Goal: Book appointment/travel/reservation

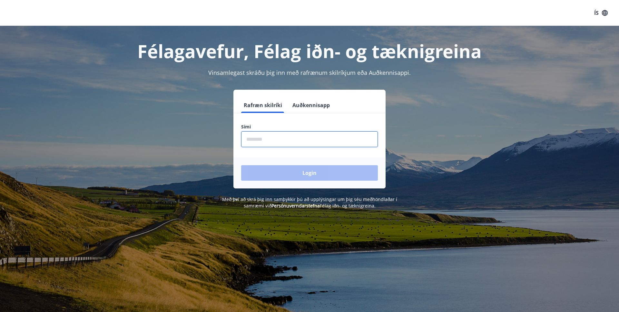
click at [275, 139] on input "phone" at bounding box center [309, 139] width 137 height 16
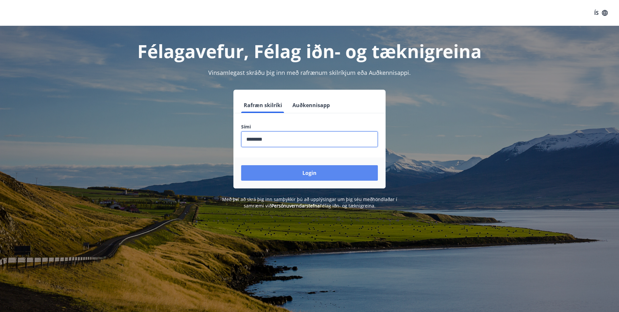
type input "********"
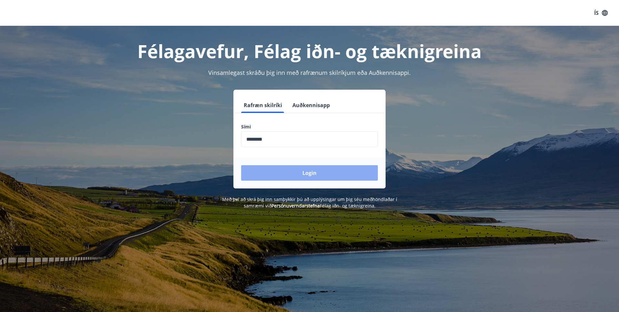
click at [285, 169] on button "Login" at bounding box center [309, 172] width 137 height 15
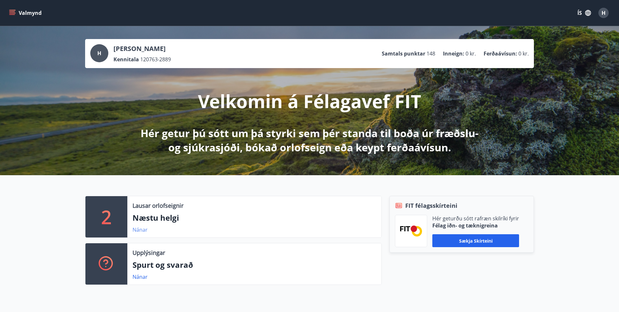
click at [133, 231] on link "Nánar" at bounding box center [139, 229] width 15 height 7
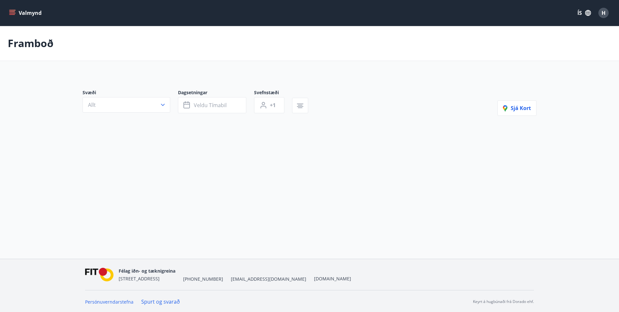
type input "*"
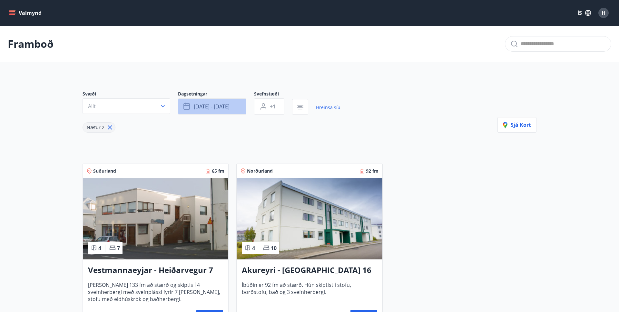
click at [210, 105] on span "sep 12 - sep 15" at bounding box center [212, 106] width 36 height 7
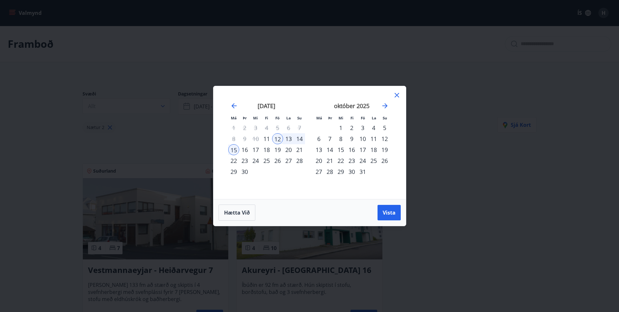
click at [340, 160] on div "22" at bounding box center [340, 160] width 11 height 11
drag, startPoint x: 350, startPoint y: 159, endPoint x: 357, endPoint y: 158, distance: 7.8
click at [353, 160] on div "23" at bounding box center [351, 160] width 11 height 11
click at [364, 158] on div "24" at bounding box center [362, 160] width 11 height 11
click at [374, 158] on div "25" at bounding box center [373, 160] width 11 height 11
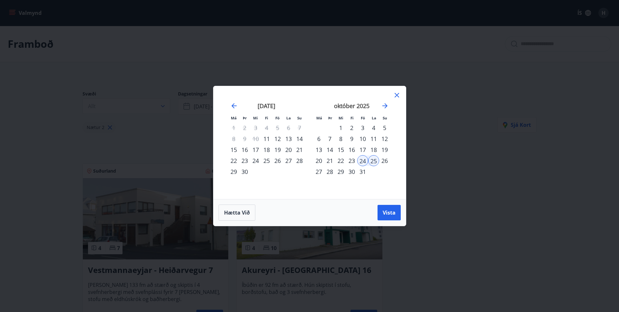
click at [389, 158] on div "26" at bounding box center [384, 160] width 11 height 11
click at [339, 159] on div "22" at bounding box center [340, 160] width 11 height 11
click at [350, 160] on div "23" at bounding box center [351, 160] width 11 height 11
click at [344, 162] on div "22" at bounding box center [340, 160] width 11 height 11
click at [386, 160] on div "26" at bounding box center [384, 160] width 11 height 11
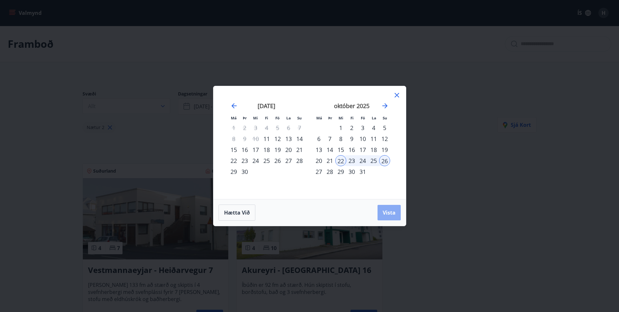
click at [391, 209] on span "Vista" at bounding box center [389, 212] width 13 height 7
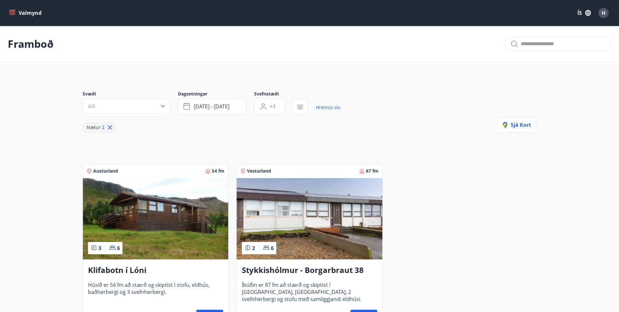
click at [110, 127] on icon at bounding box center [110, 127] width 4 height 4
type input "*"
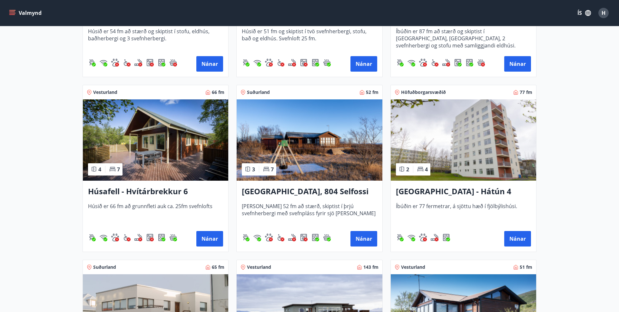
scroll to position [265, 0]
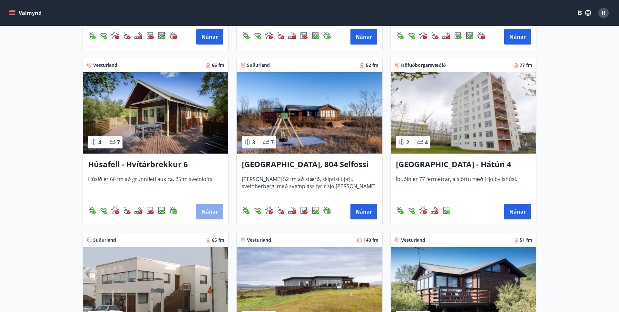
click at [207, 210] on button "Nánar" at bounding box center [209, 211] width 27 height 15
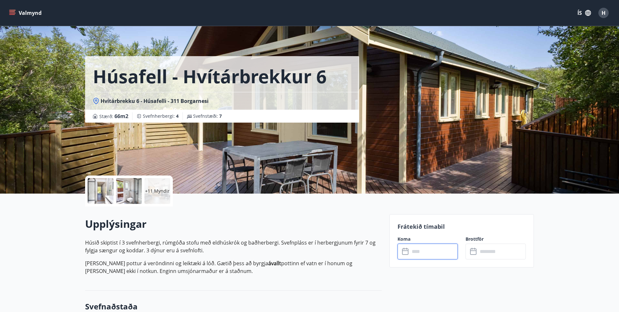
click at [444, 252] on input "text" at bounding box center [434, 251] width 48 height 16
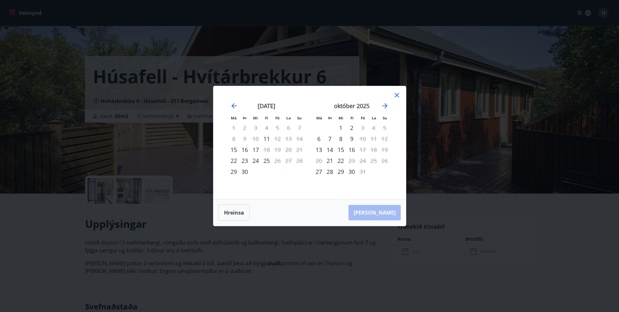
click at [398, 93] on icon at bounding box center [397, 95] width 8 height 8
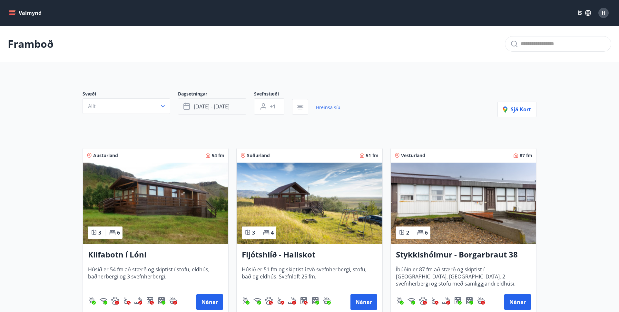
click at [239, 108] on button "okt 22 - okt 26" at bounding box center [212, 106] width 68 height 16
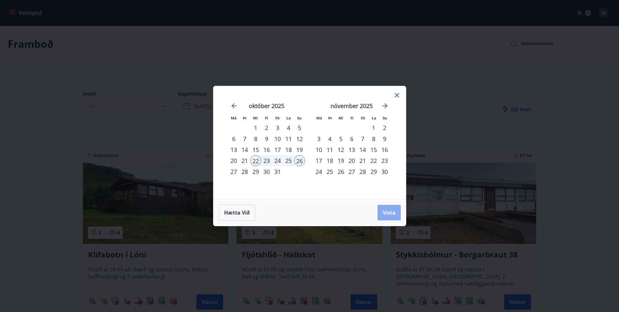
click at [391, 214] on span "Vista" at bounding box center [389, 212] width 13 height 7
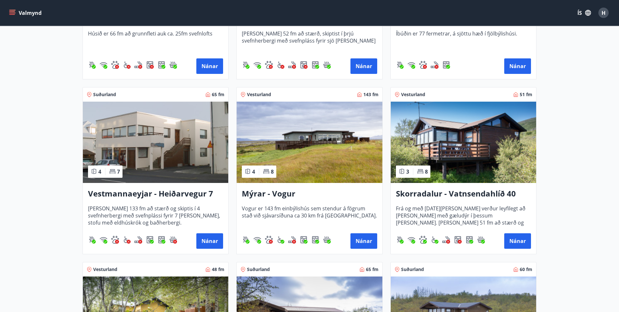
scroll to position [427, 0]
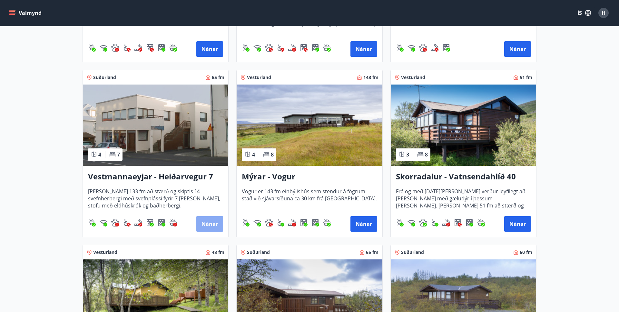
click at [212, 221] on button "Nánar" at bounding box center [209, 223] width 27 height 15
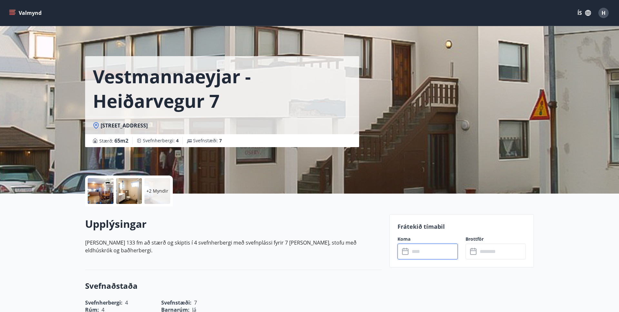
click at [442, 253] on input "text" at bounding box center [434, 251] width 48 height 16
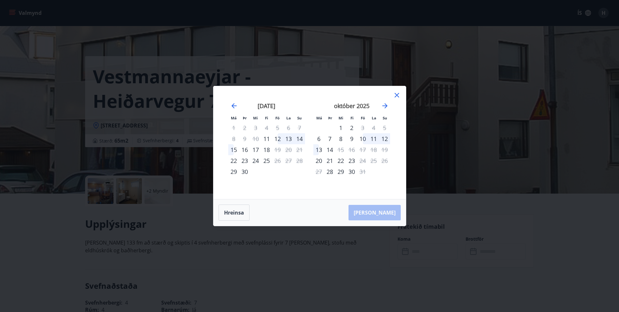
click at [395, 95] on icon at bounding box center [397, 95] width 8 height 8
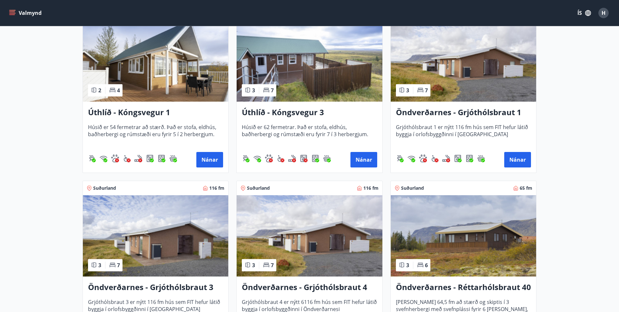
scroll to position [843, 0]
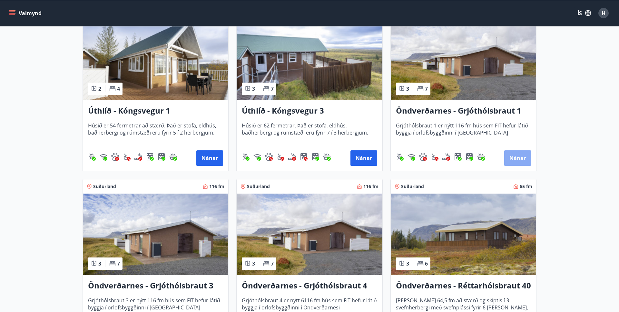
click at [517, 158] on button "Nánar" at bounding box center [517, 157] width 27 height 15
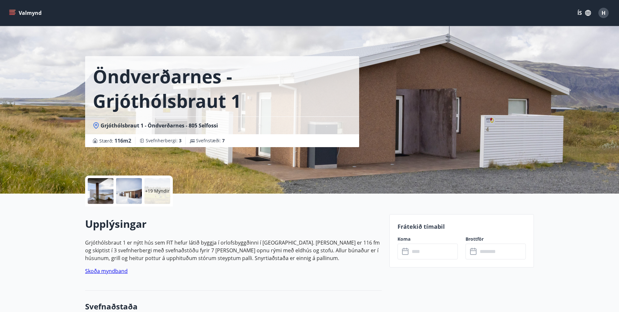
scroll to position [16, 0]
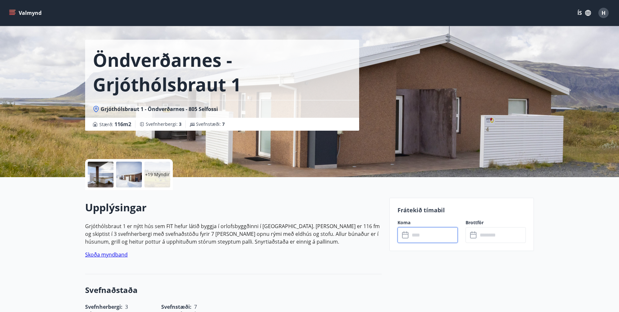
click at [447, 234] on input "text" at bounding box center [434, 235] width 48 height 16
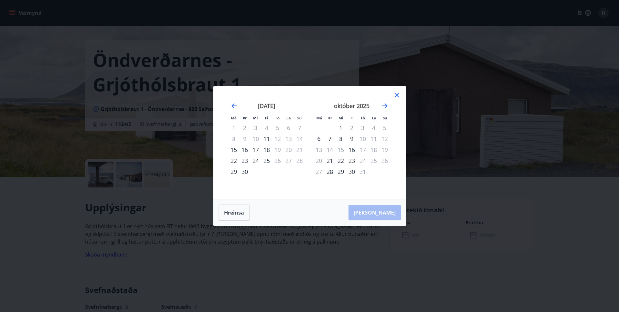
click at [392, 95] on div "október 2025 1 2 3 4 5 6 7 8 9 10 11 12 13 14 15 16 17 18 19 20 21 22 23 24 25 …" at bounding box center [351, 147] width 85 height 106
click at [396, 93] on icon at bounding box center [397, 95] width 8 height 8
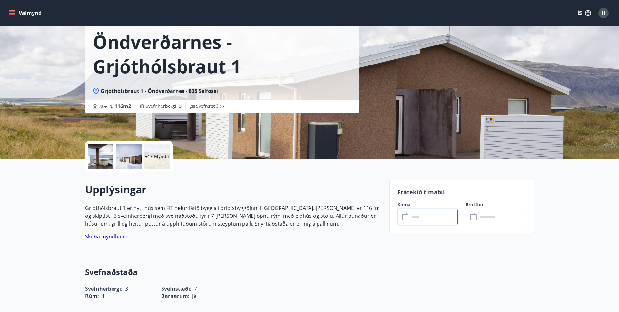
scroll to position [49, 0]
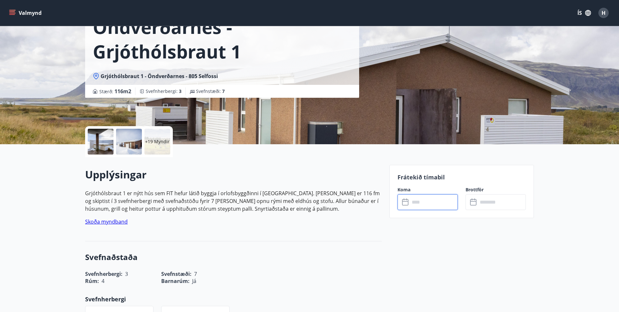
click at [415, 202] on input "text" at bounding box center [434, 202] width 48 height 16
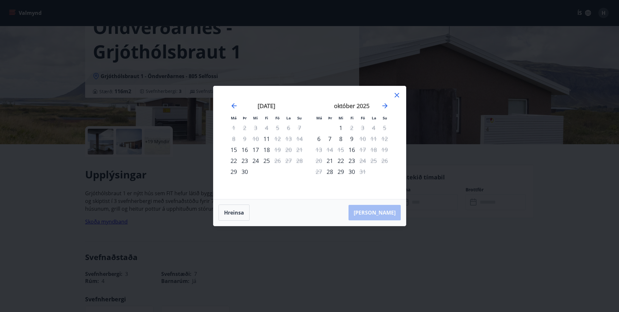
click at [397, 95] on icon at bounding box center [397, 95] width 8 height 8
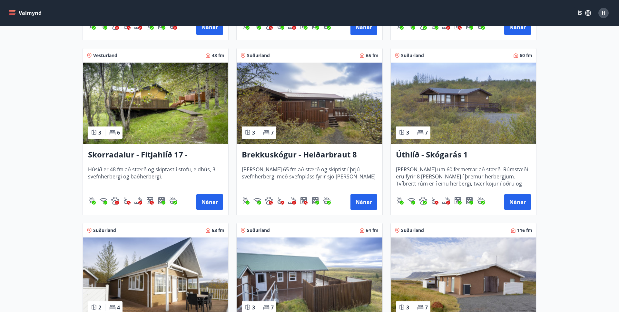
scroll to position [625, 0]
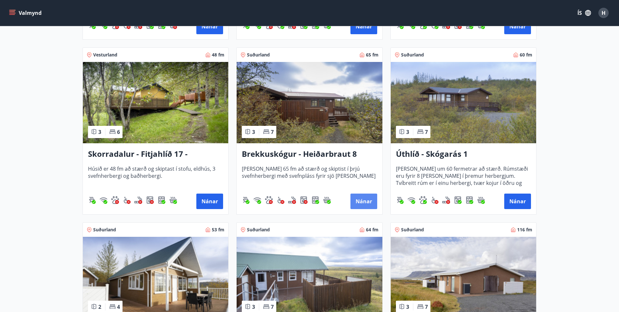
click at [370, 200] on button "Nánar" at bounding box center [363, 200] width 27 height 15
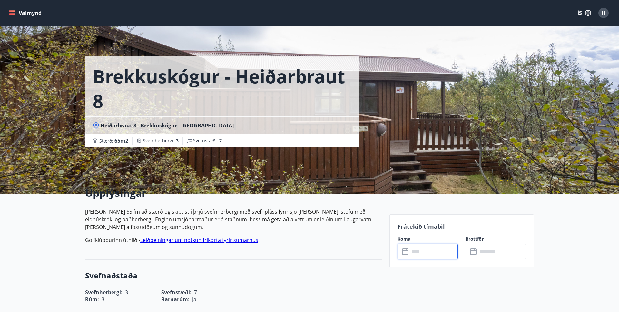
click at [417, 251] on input "text" at bounding box center [434, 251] width 48 height 16
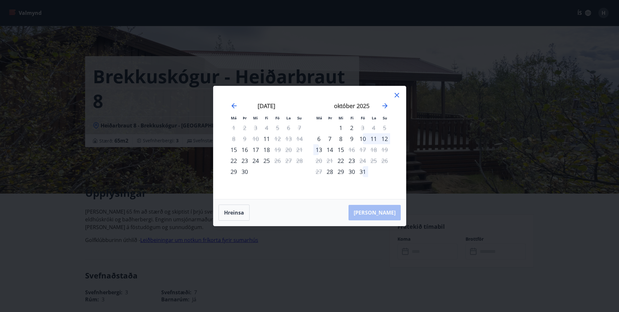
click at [399, 94] on icon at bounding box center [397, 95] width 8 height 8
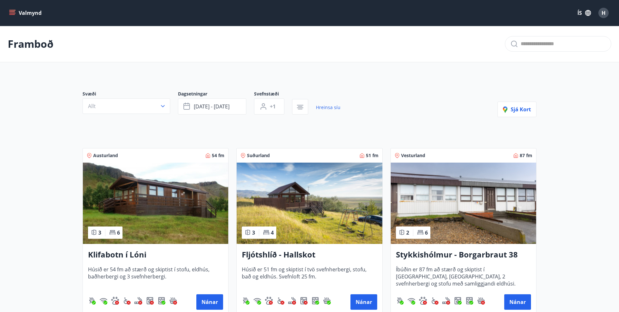
type input "*"
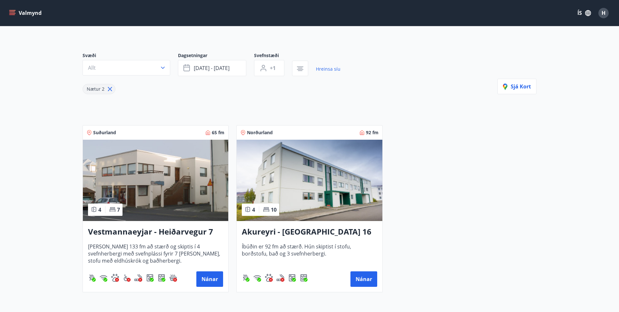
scroll to position [38, 0]
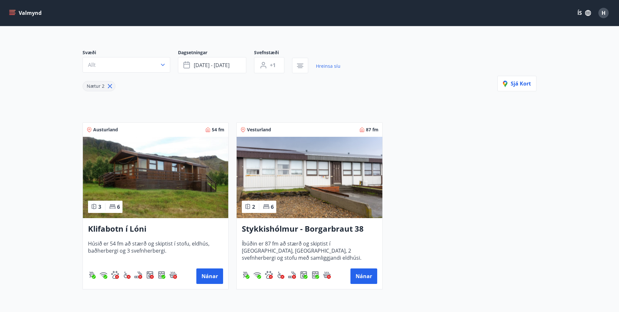
scroll to position [38, 0]
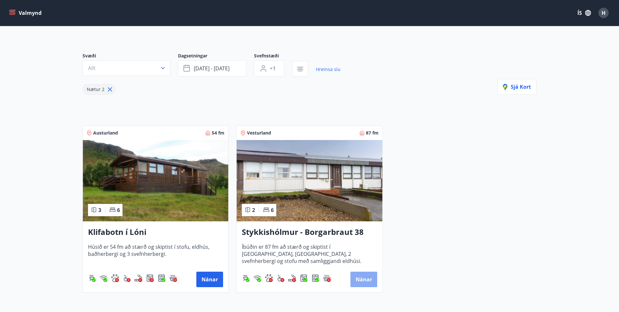
click at [362, 280] on button "Nánar" at bounding box center [363, 278] width 27 height 15
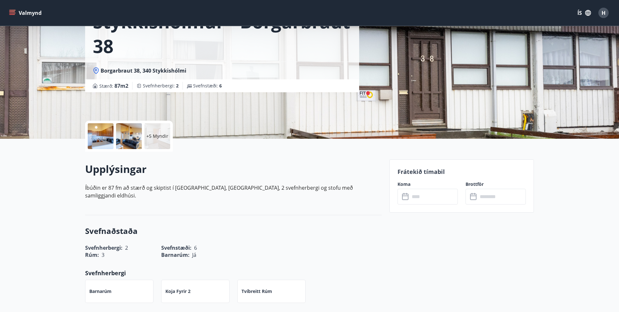
scroll to position [66, 0]
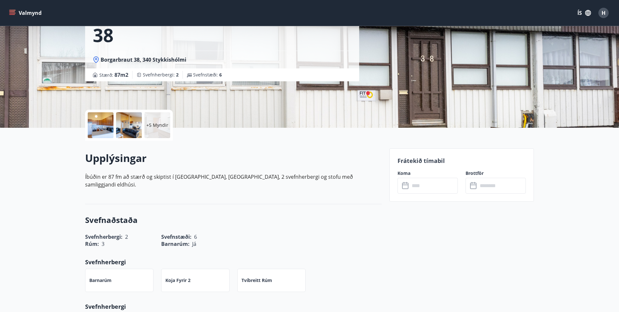
click at [412, 185] on input "text" at bounding box center [434, 186] width 48 height 16
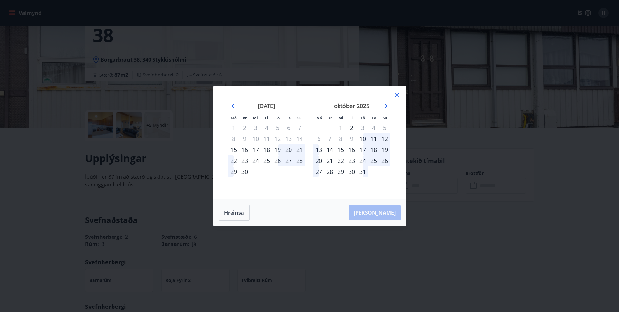
click at [350, 161] on div "23" at bounding box center [351, 160] width 11 height 11
click at [341, 160] on div "22" at bounding box center [340, 160] width 11 height 11
click at [350, 161] on div "23" at bounding box center [351, 160] width 11 height 11
click at [235, 213] on button "Hreinsa" at bounding box center [234, 212] width 31 height 16
click at [341, 161] on div "22" at bounding box center [340, 160] width 11 height 11
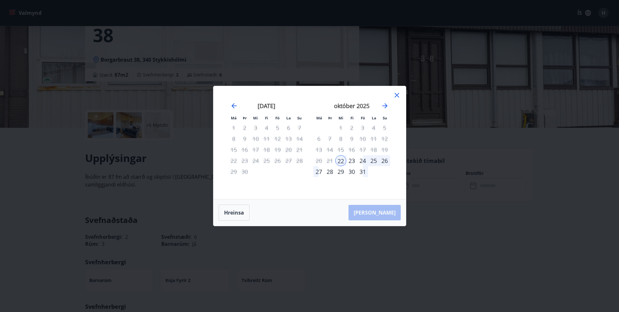
click at [321, 171] on div "27" at bounding box center [318, 171] width 11 height 11
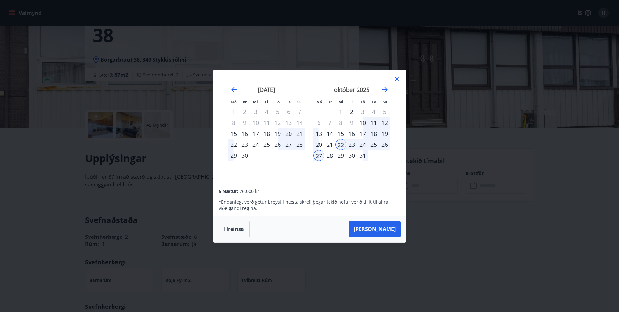
click at [395, 78] on icon at bounding box center [397, 79] width 8 height 8
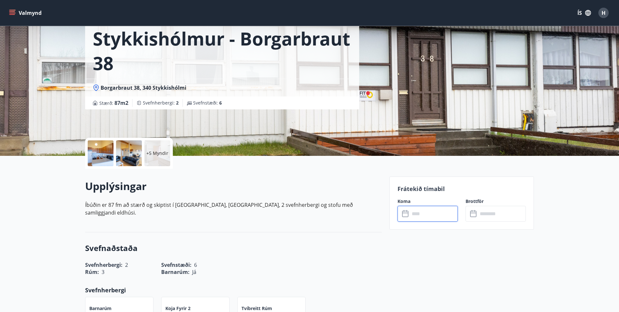
scroll to position [0, 0]
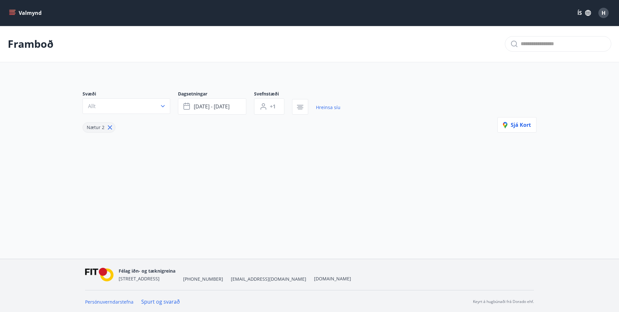
type input "*"
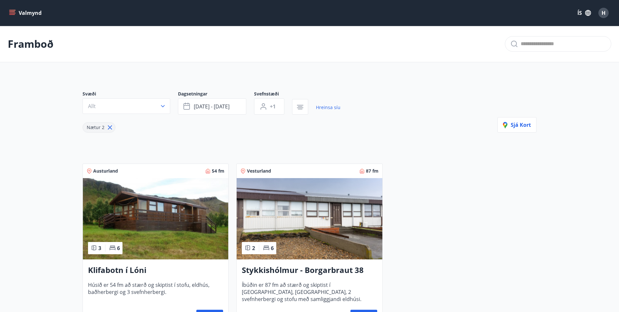
scroll to position [38, 0]
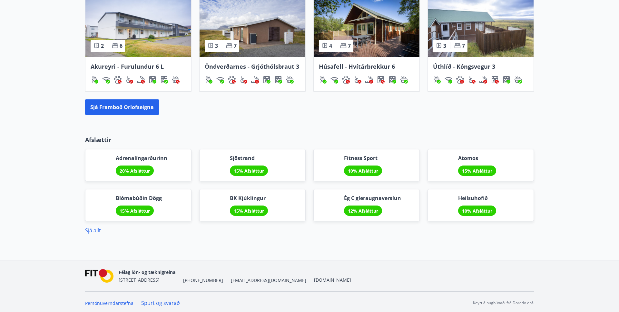
scroll to position [468, 0]
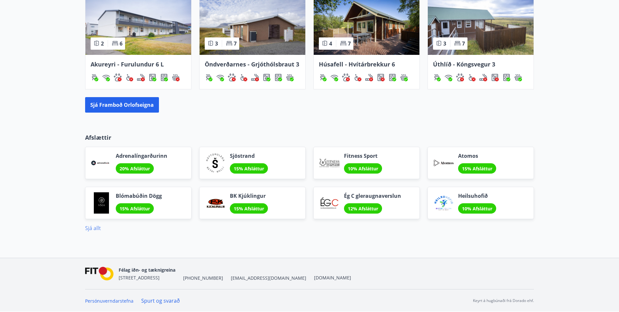
click at [92, 227] on link "Sjá allt" at bounding box center [93, 227] width 16 height 7
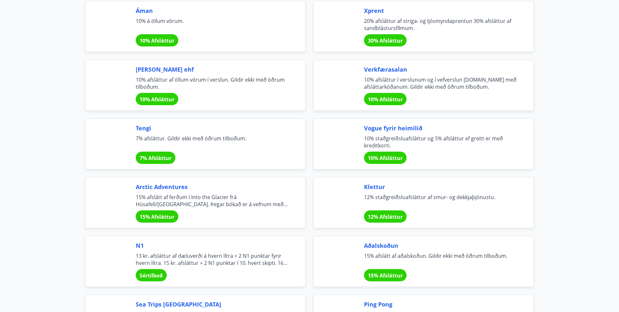
scroll to position [1085, 0]
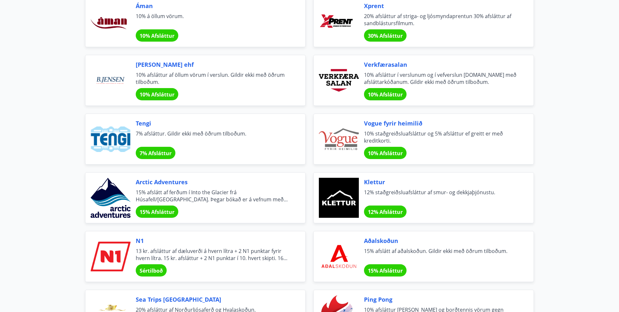
click at [144, 270] on span "Sértilboð" at bounding box center [151, 270] width 23 height 7
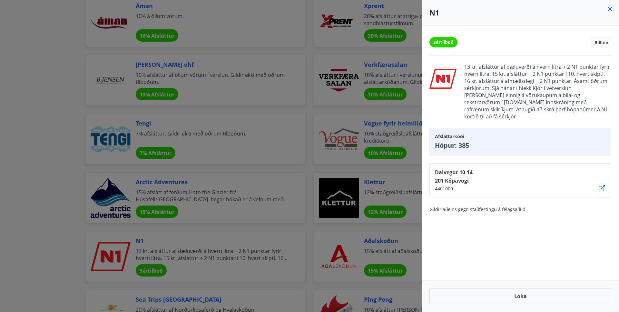
click at [612, 11] on icon at bounding box center [610, 9] width 8 height 8
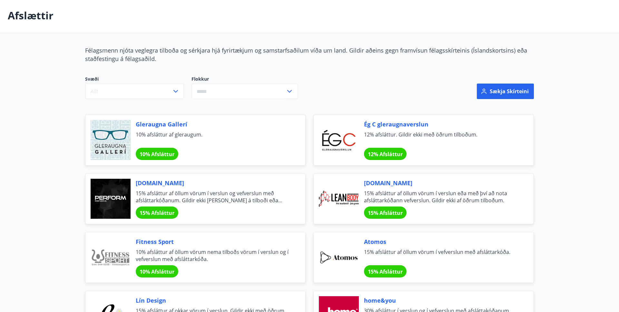
scroll to position [0, 0]
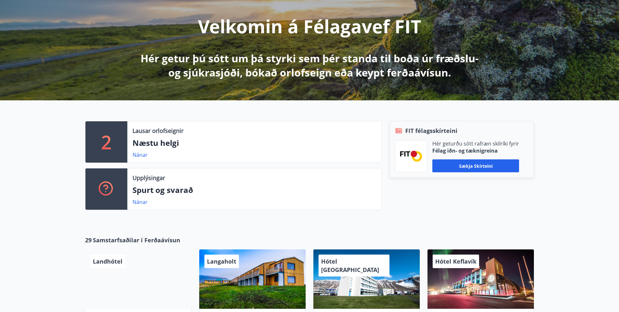
scroll to position [7, 0]
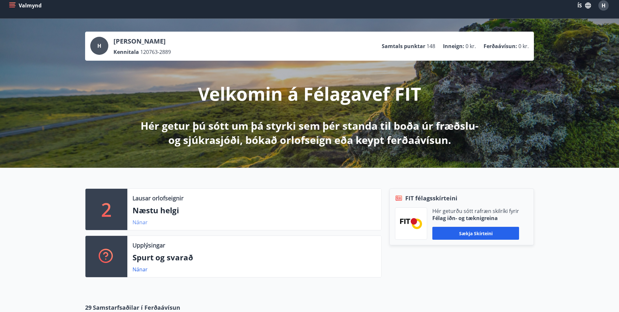
click at [139, 222] on link "Nánar" at bounding box center [139, 222] width 15 height 7
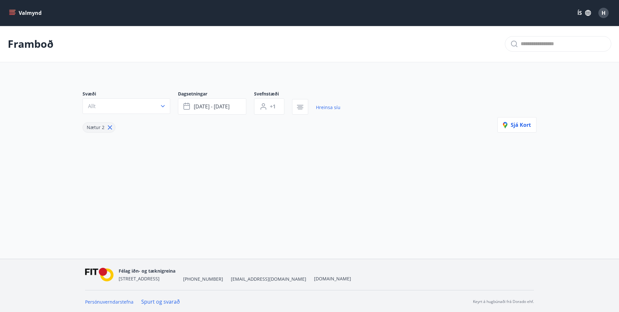
type input "*"
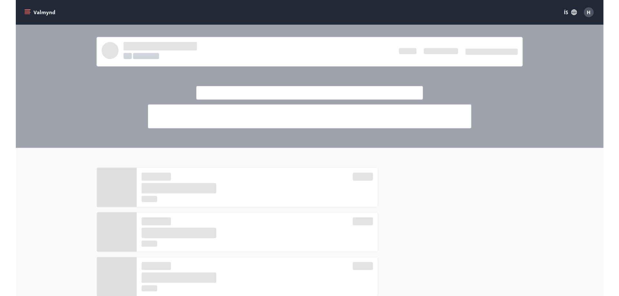
scroll to position [7, 0]
